Goal: Navigation & Orientation: Find specific page/section

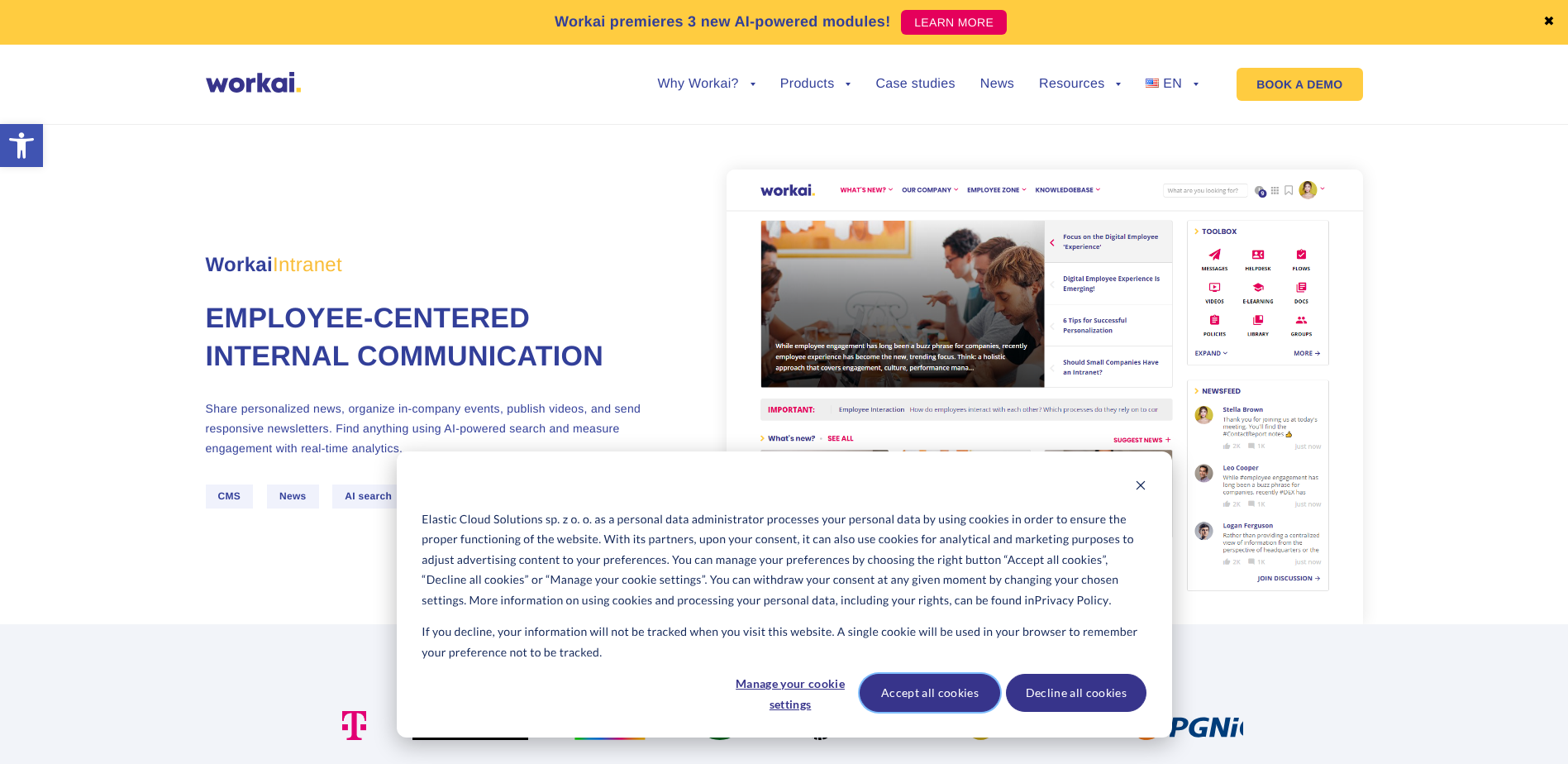
click at [920, 681] on button "Accept all cookies" at bounding box center [930, 693] width 141 height 38
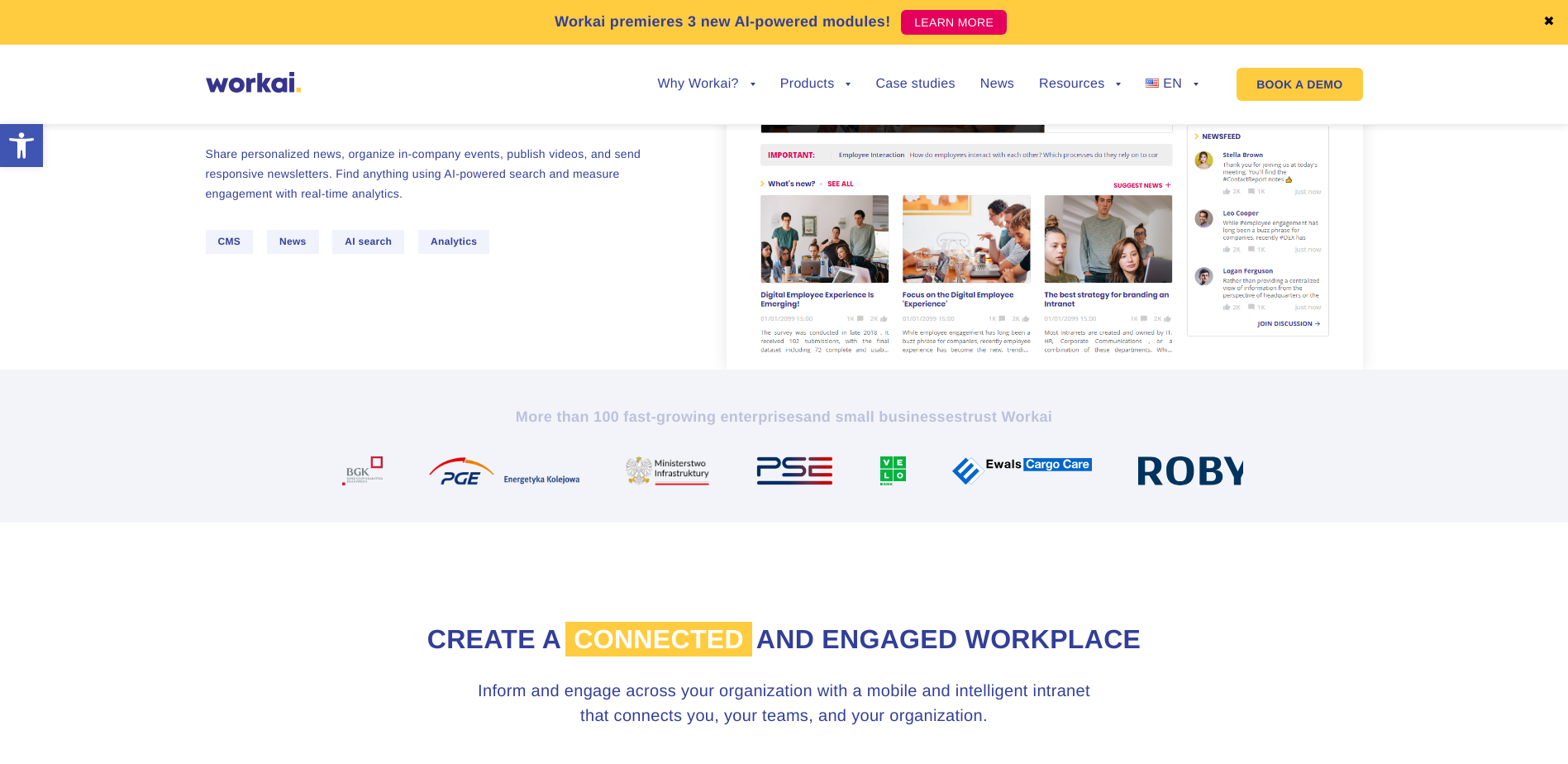
scroll to position [248, 0]
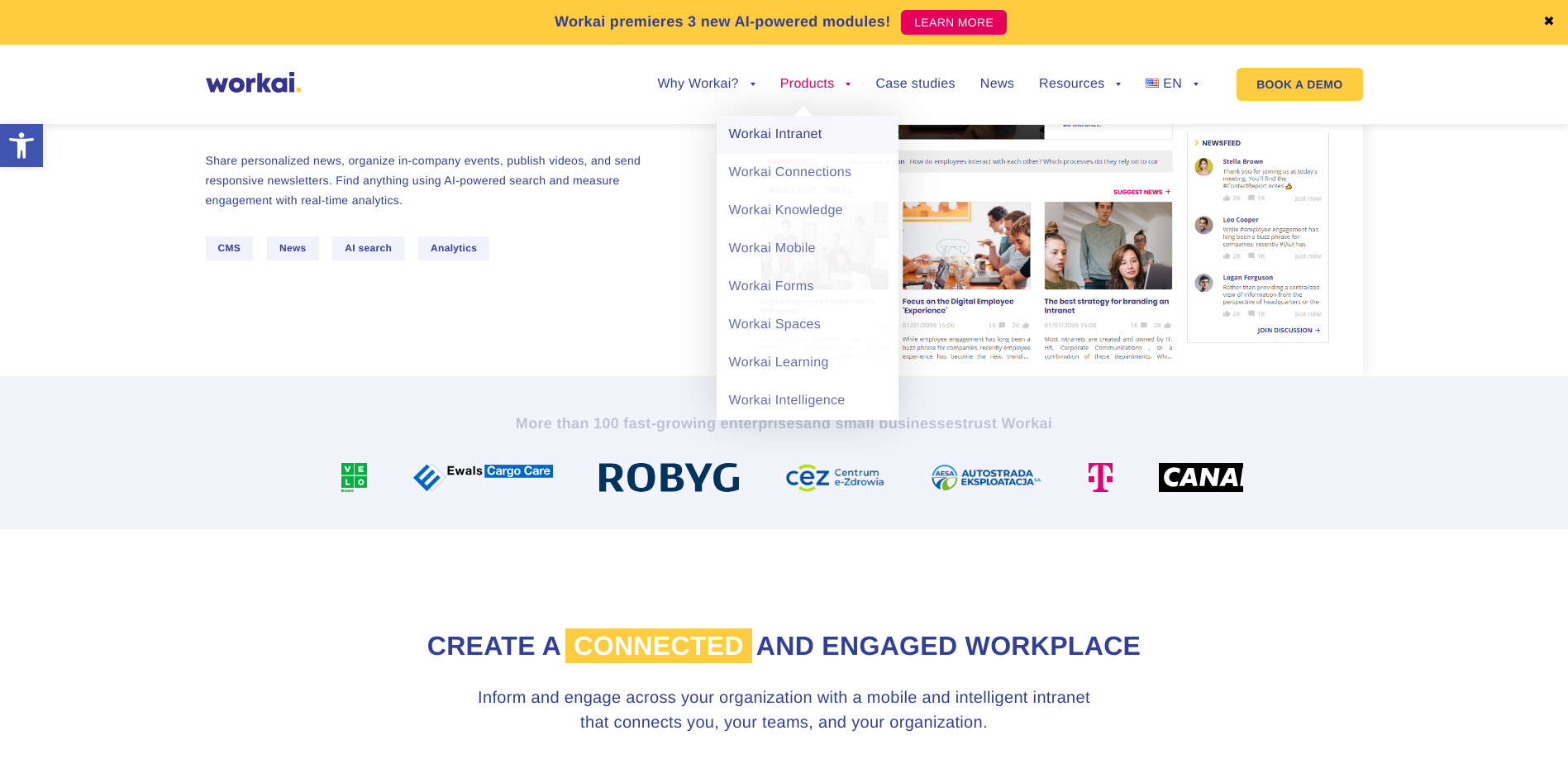
click at [814, 136] on link "Workai Intranet" at bounding box center [808, 135] width 182 height 38
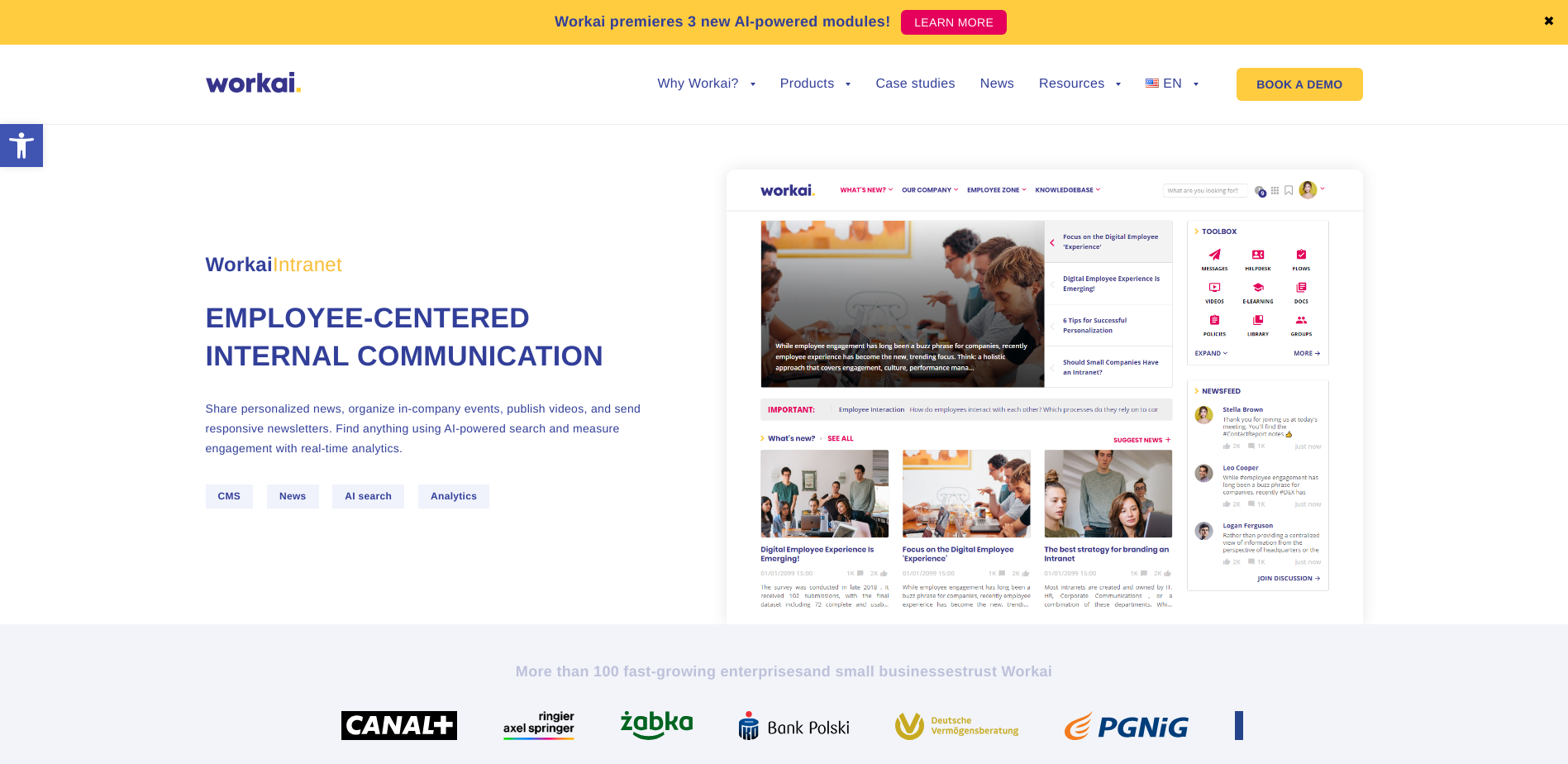
click at [1548, 21] on link "✖" at bounding box center [1548, 21] width 11 height 13
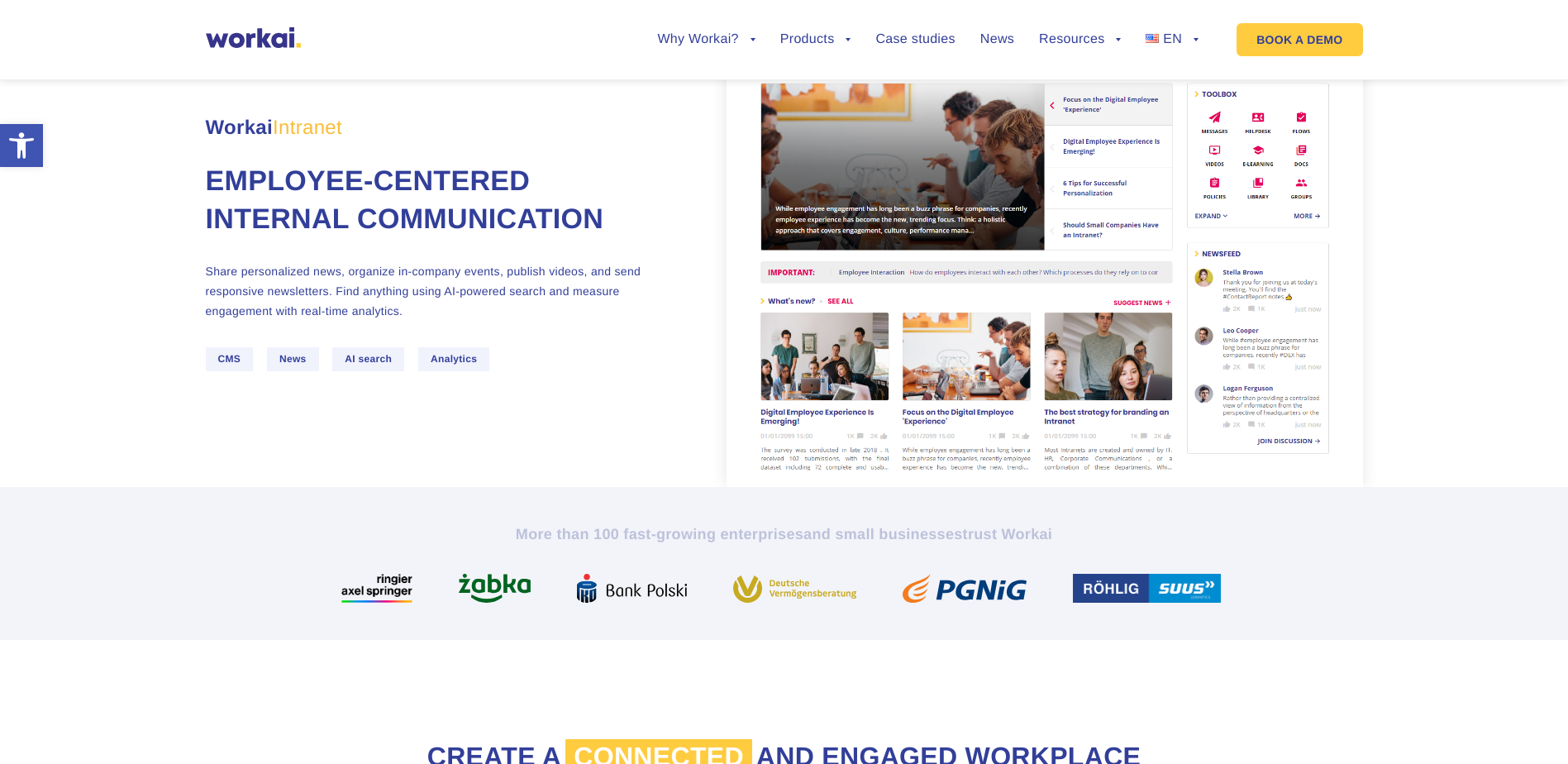
scroll to position [83, 0]
